Goal: Task Accomplishment & Management: Manage account settings

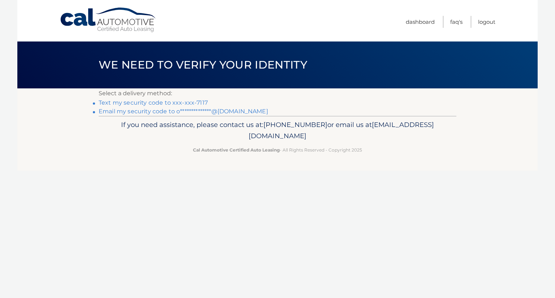
click at [169, 104] on link "Text my security code to xxx-xxx-7117" at bounding box center [153, 102] width 109 height 7
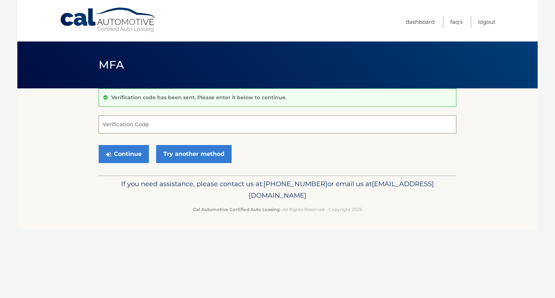
click at [146, 116] on input "Verification Code" at bounding box center [277, 125] width 357 height 18
type input "182132"
click at [118, 154] on button "Continue" at bounding box center [124, 154] width 50 height 18
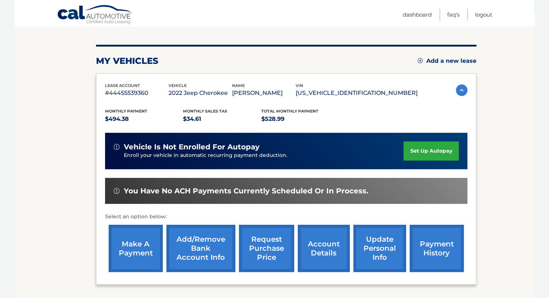
scroll to position [77, 0]
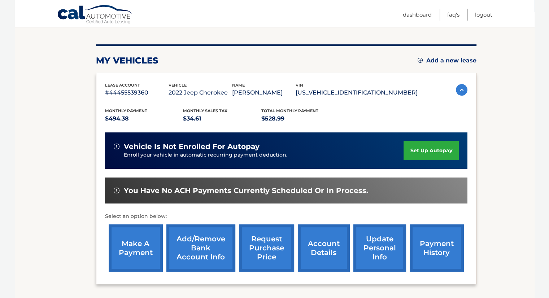
click at [456, 88] on img at bounding box center [462, 90] width 12 height 12
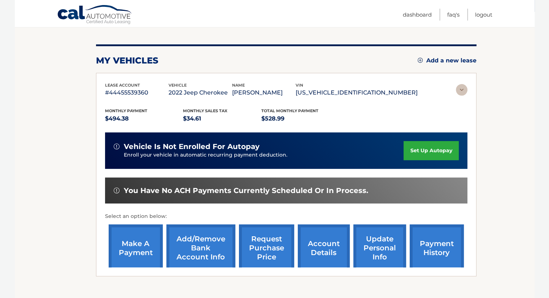
scroll to position [0, 0]
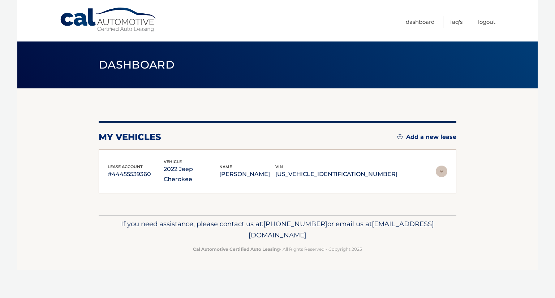
click at [440, 166] on img at bounding box center [441, 172] width 12 height 12
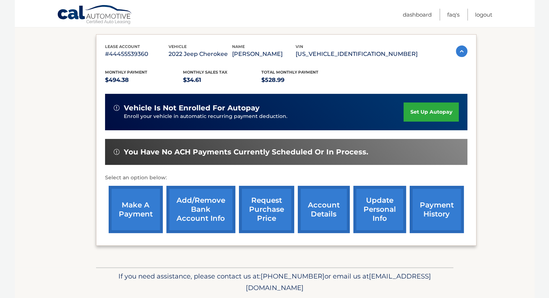
scroll to position [116, 0]
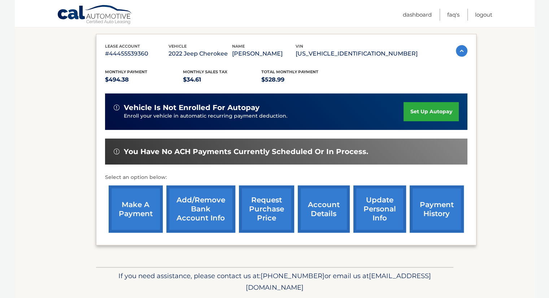
click at [430, 210] on link "payment history" at bounding box center [437, 209] width 54 height 47
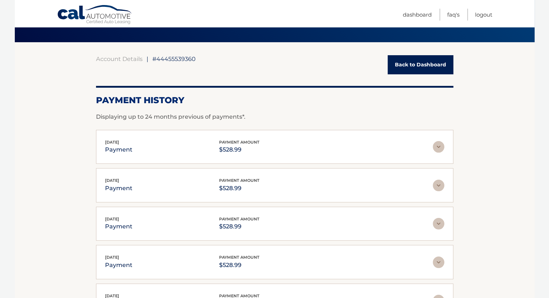
scroll to position [174, 0]
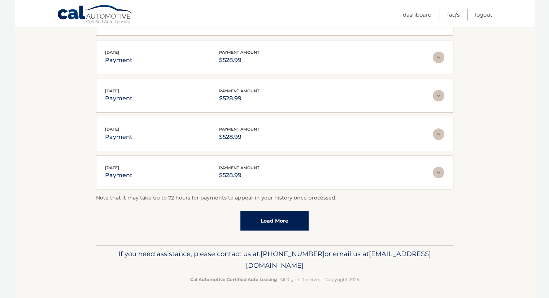
click at [292, 215] on link "Load More" at bounding box center [274, 220] width 68 height 19
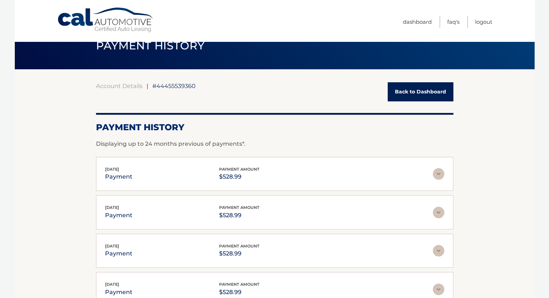
scroll to position [0, 0]
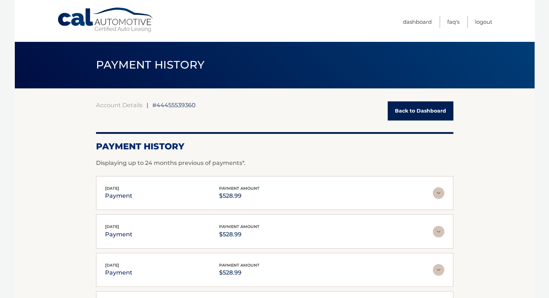
click at [411, 110] on link "Back to Dashboard" at bounding box center [421, 110] width 66 height 19
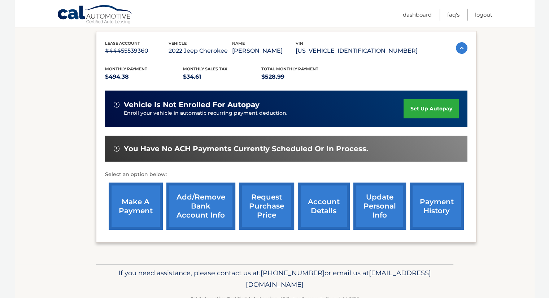
scroll to position [118, 0]
click at [320, 209] on link "account details" at bounding box center [324, 206] width 52 height 47
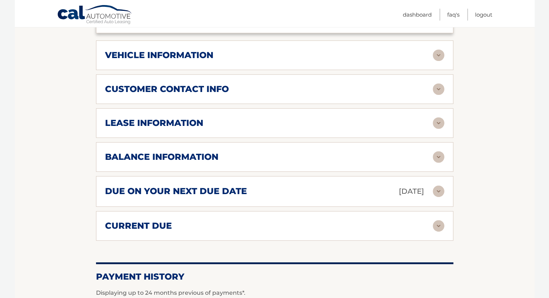
scroll to position [344, 0]
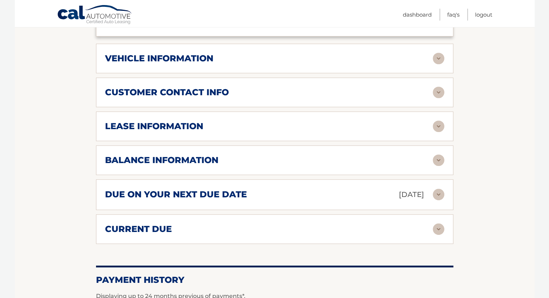
click at [178, 155] on h2 "balance information" at bounding box center [161, 160] width 113 height 11
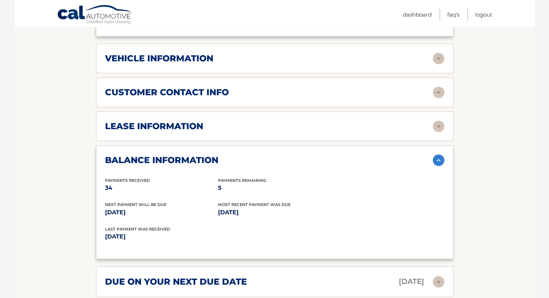
click at [59, 145] on section "Account Details | #44455539360 Back to Dashboard Manage Your Lease lease accoun…" at bounding box center [275, 115] width 520 height 742
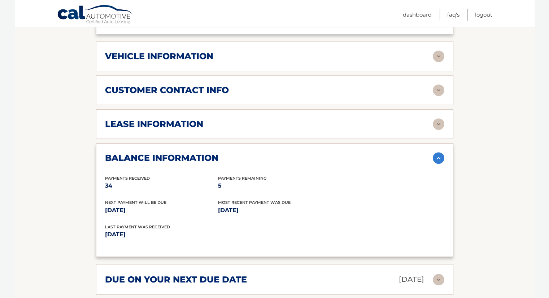
scroll to position [342, 0]
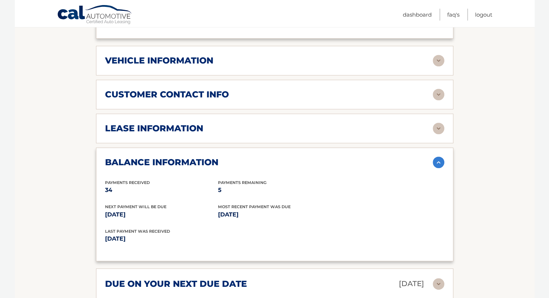
click at [437, 123] on img at bounding box center [439, 129] width 12 height 12
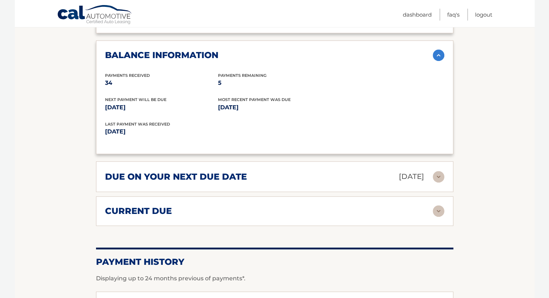
scroll to position [586, 0]
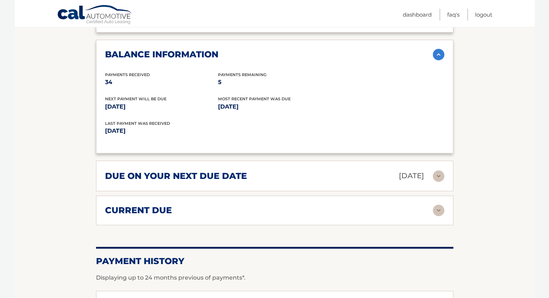
click at [268, 205] on div "current due" at bounding box center [269, 210] width 328 height 11
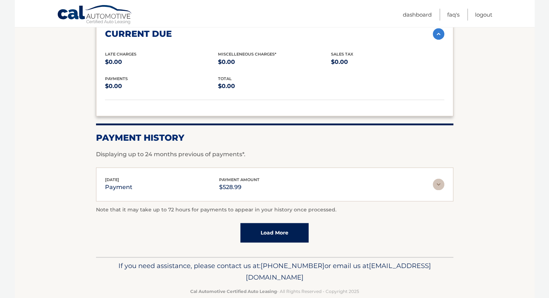
scroll to position [762, 0]
click at [261, 224] on link "Load More" at bounding box center [274, 233] width 68 height 19
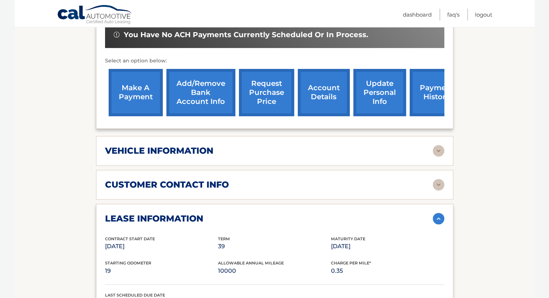
scroll to position [237, 0]
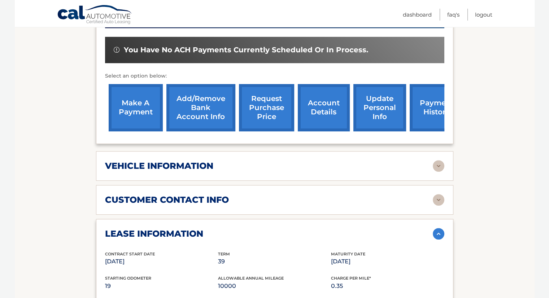
click at [246, 151] on div "vehicle information vehicle Year [DATE] vehicle make Jeep vehicle model Cheroke…" at bounding box center [274, 166] width 357 height 30
click at [236, 161] on div "vehicle information" at bounding box center [269, 166] width 328 height 11
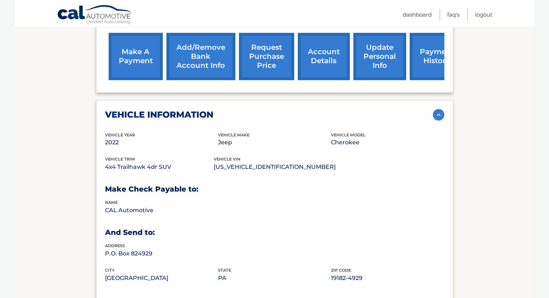
scroll to position [288, 0]
drag, startPoint x: 218, startPoint y: 153, endPoint x: 284, endPoint y: 153, distance: 65.4
click at [284, 162] on p "[US_VEHICLE_IDENTIFICATION_NUMBER]" at bounding box center [275, 167] width 122 height 10
copy p "[US_VEHICLE_IDENTIFICATION_NUMBER]"
drag, startPoint x: 102, startPoint y: 158, endPoint x: 174, endPoint y: 155, distance: 71.5
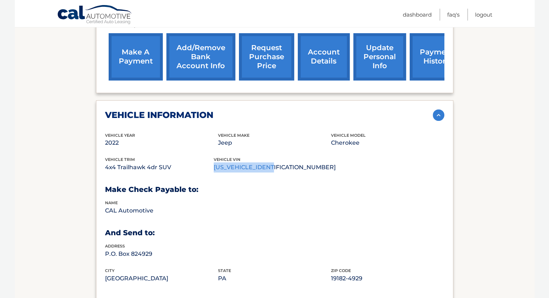
click at [174, 155] on div "vehicle information vehicle Year [DATE] vehicle make Jeep vehicle model Cheroke…" at bounding box center [274, 200] width 357 height 201
copy p "4x4 Trailhawk 4dr SUV"
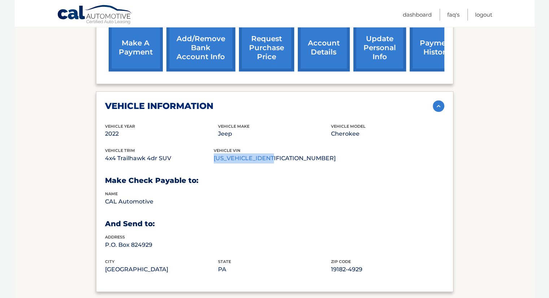
scroll to position [295, 0]
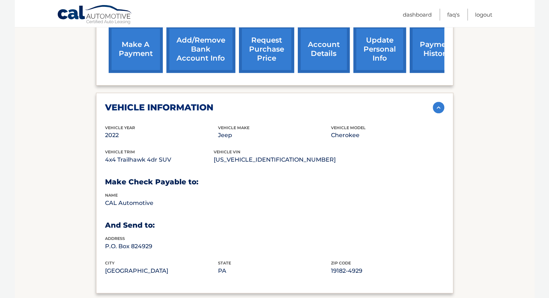
click at [324, 149] on div "vehicle vin [US_VEHICLE_IDENTIFICATION_NUMBER]" at bounding box center [275, 157] width 122 height 16
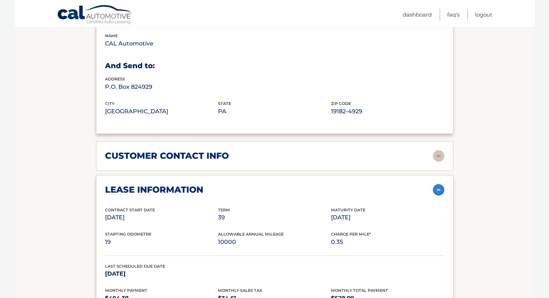
scroll to position [455, 0]
click at [308, 150] on div "customer contact info" at bounding box center [269, 155] width 328 height 11
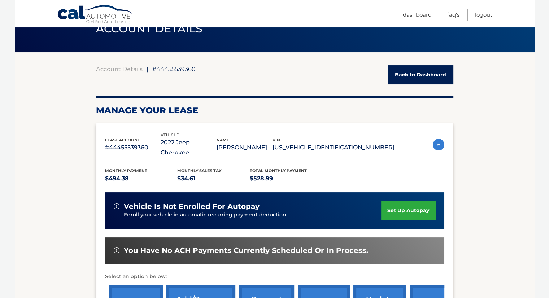
scroll to position [35, 0]
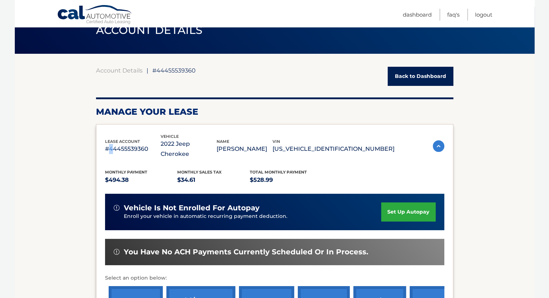
click at [111, 144] on p "#44455539360" at bounding box center [133, 149] width 56 height 10
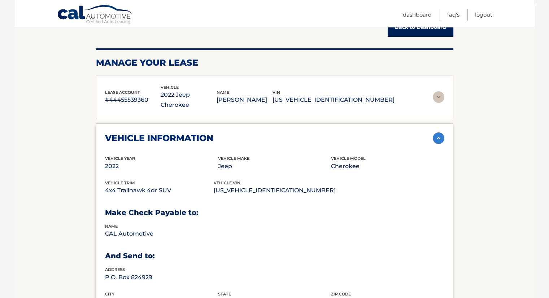
scroll to position [90, 0]
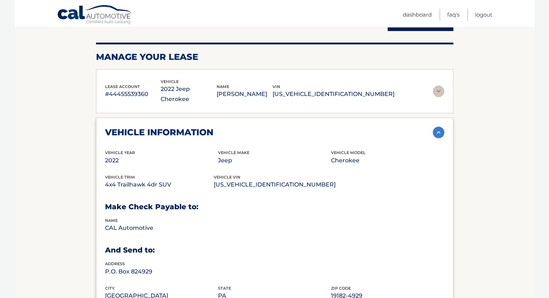
click at [169, 174] on div "vehicle trim 4x4 Trailhawk 4dr SUV" at bounding box center [159, 182] width 109 height 16
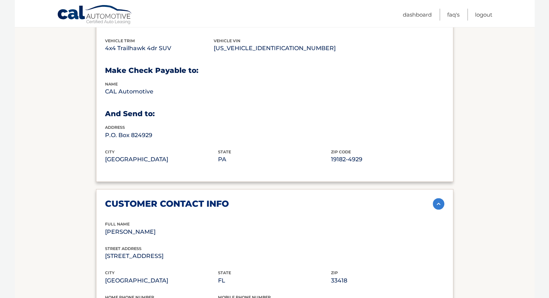
scroll to position [221, 0]
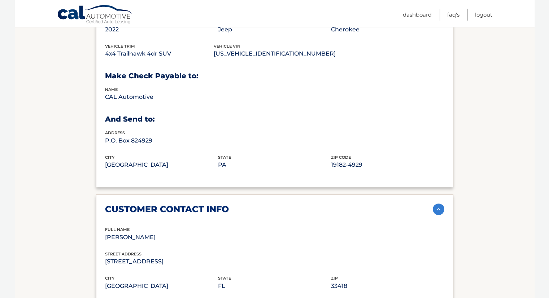
click at [155, 160] on p "[GEOGRAPHIC_DATA]" at bounding box center [161, 165] width 113 height 10
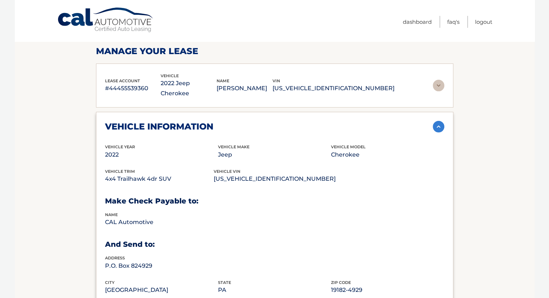
scroll to position [0, 0]
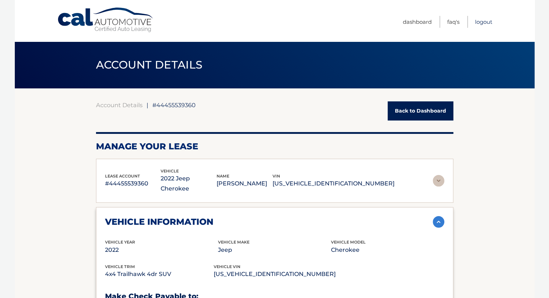
click at [481, 20] on link "Logout" at bounding box center [483, 22] width 17 height 12
